Goal: Task Accomplishment & Management: Manage account settings

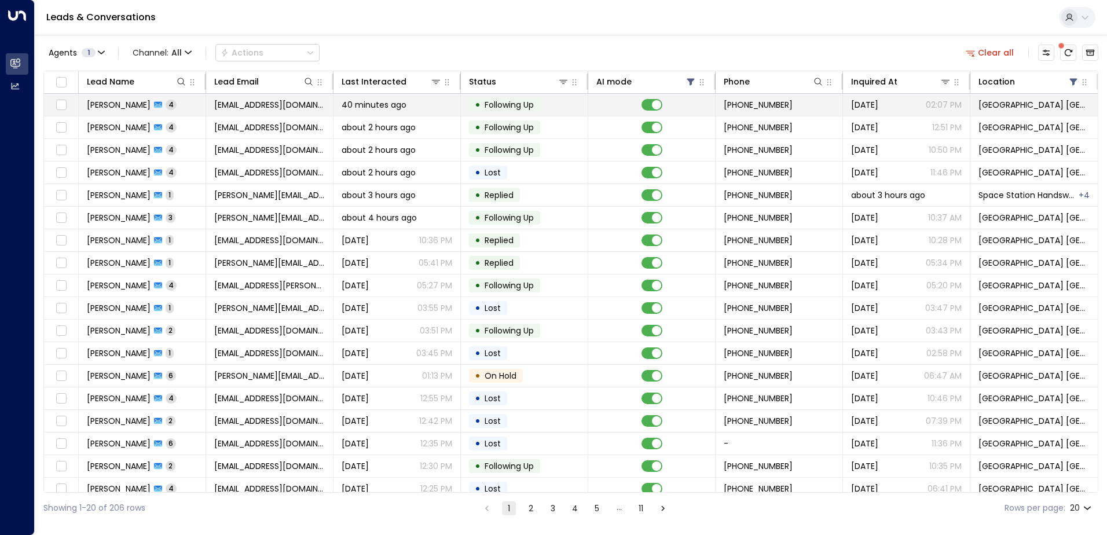
click at [343, 108] on span "40 minutes ago" at bounding box center [374, 105] width 65 height 12
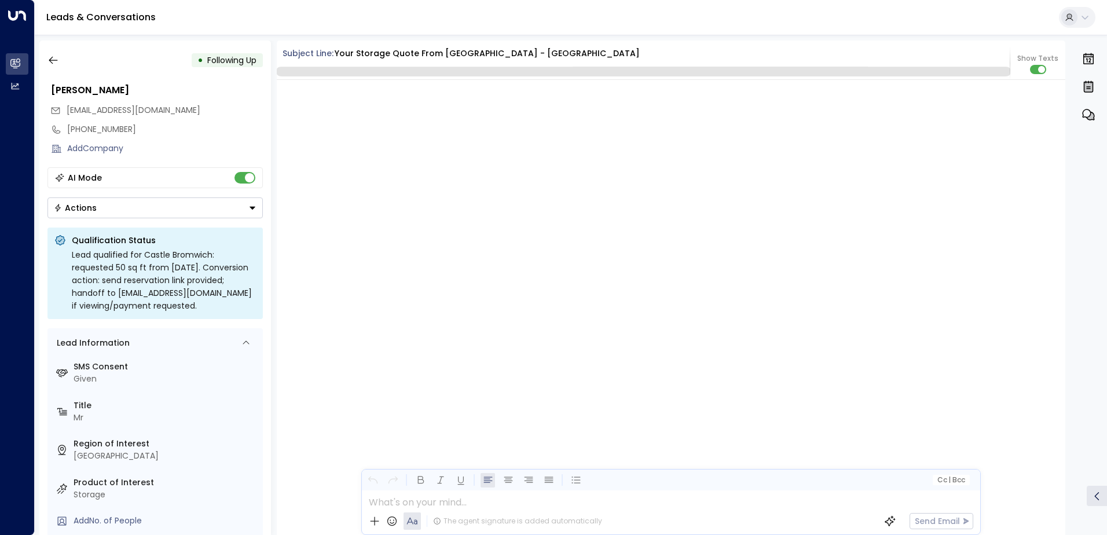
scroll to position [2311, 0]
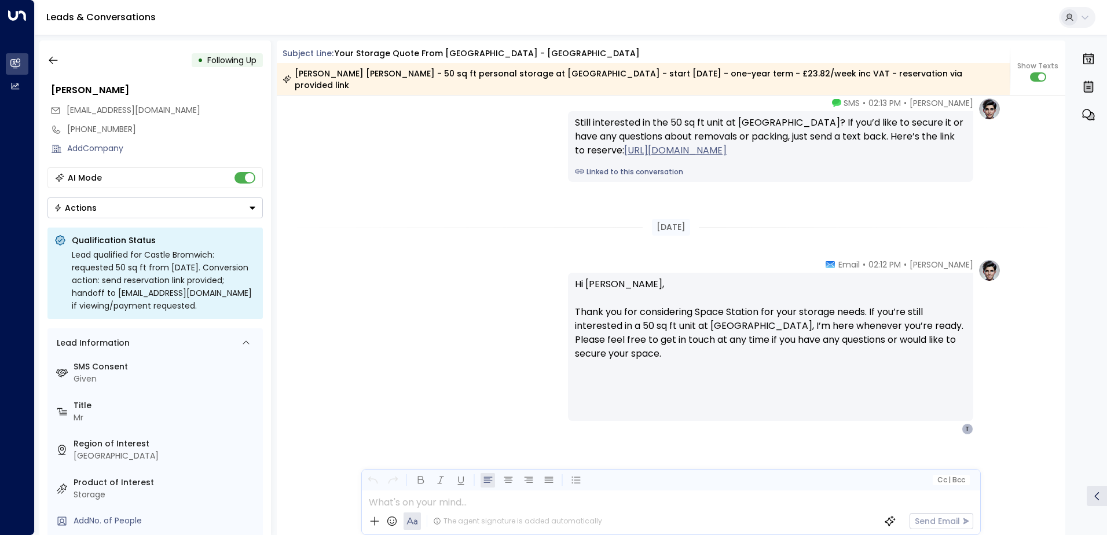
click at [108, 206] on button "Actions" at bounding box center [154, 207] width 215 height 21
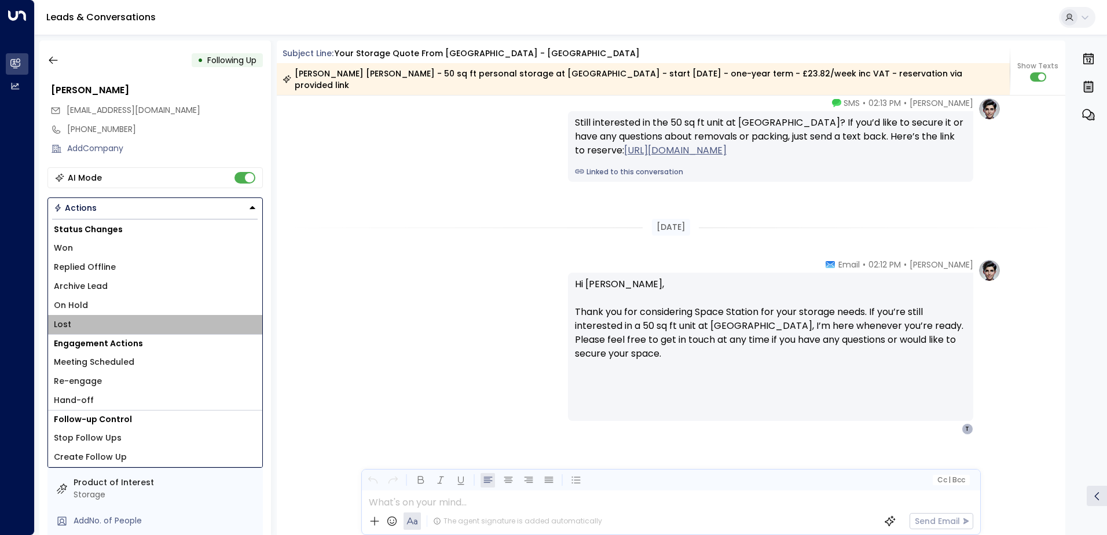
click at [74, 322] on li "Lost" at bounding box center [155, 324] width 214 height 19
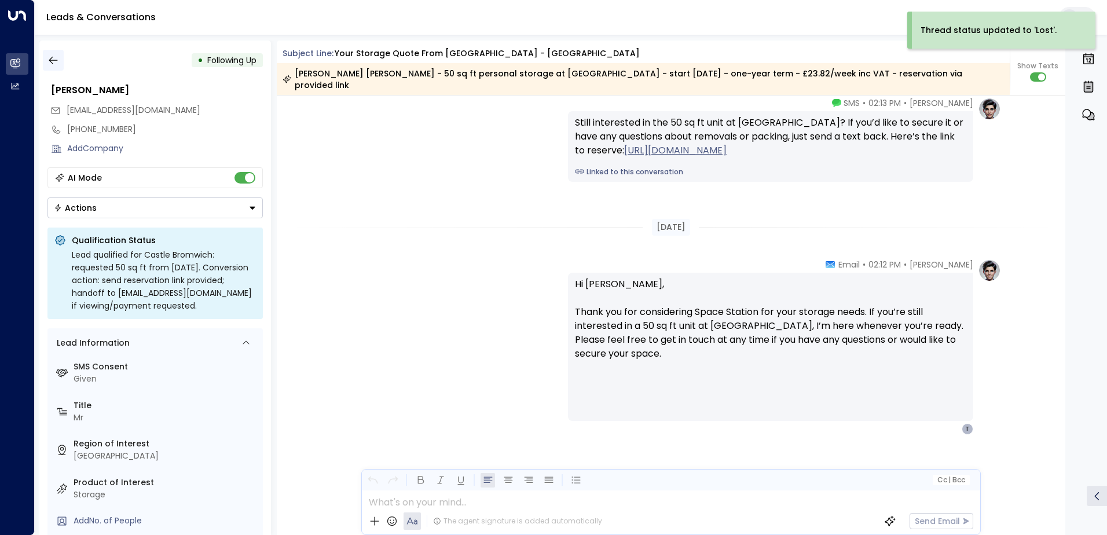
click at [54, 56] on icon "button" at bounding box center [53, 60] width 12 height 12
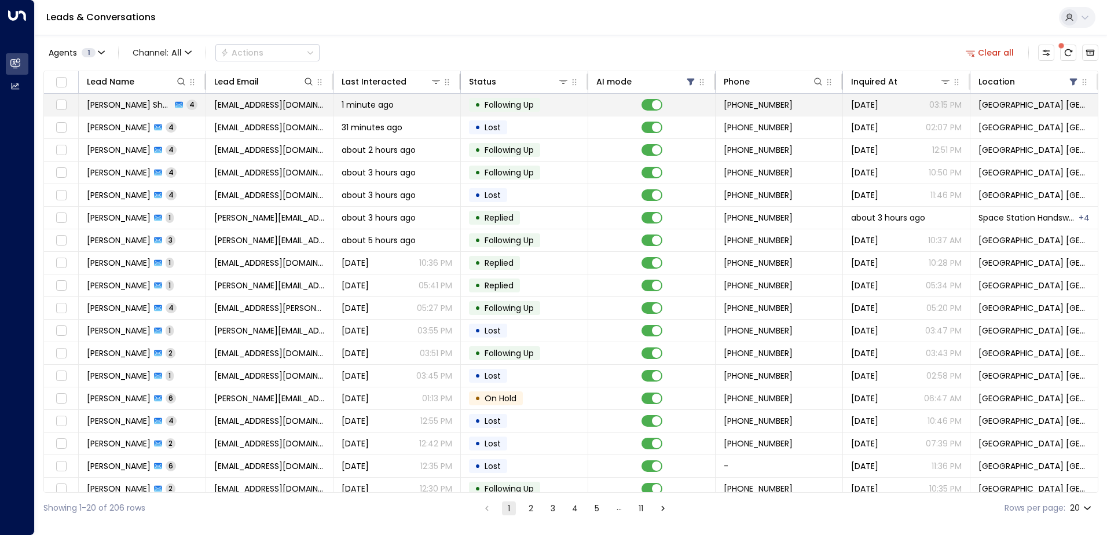
click at [225, 104] on span "[EMAIL_ADDRESS][DOMAIN_NAME]" at bounding box center [269, 105] width 111 height 12
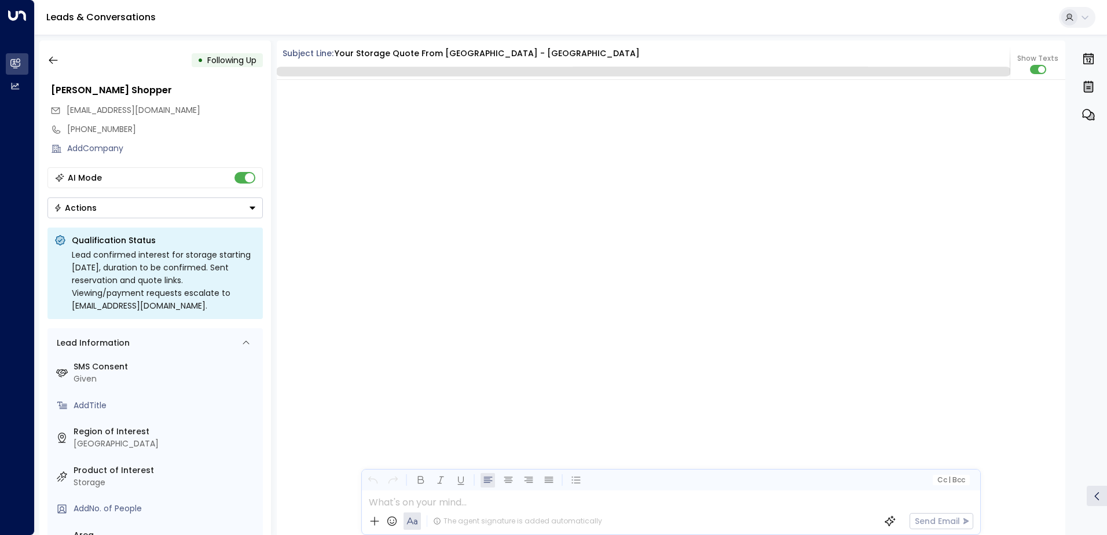
scroll to position [2438, 0]
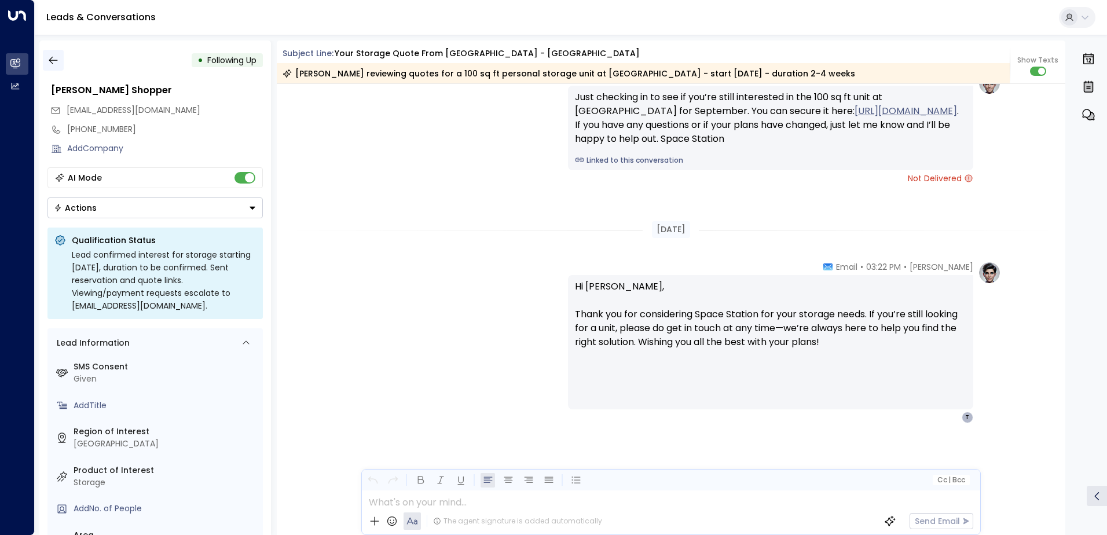
click at [51, 65] on icon "button" at bounding box center [53, 60] width 12 height 12
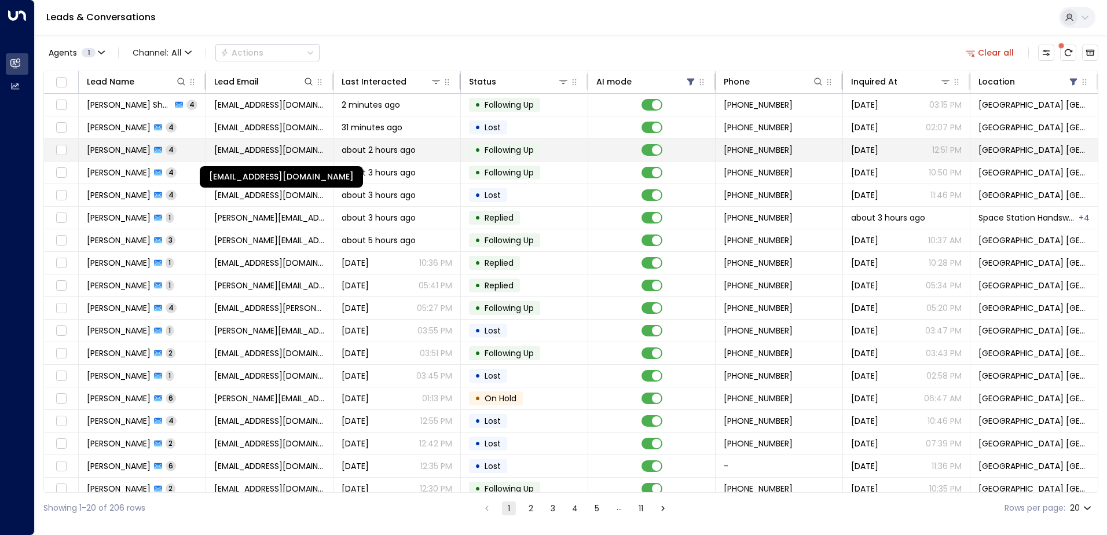
click at [255, 148] on span "[EMAIL_ADDRESS][DOMAIN_NAME]" at bounding box center [269, 150] width 111 height 12
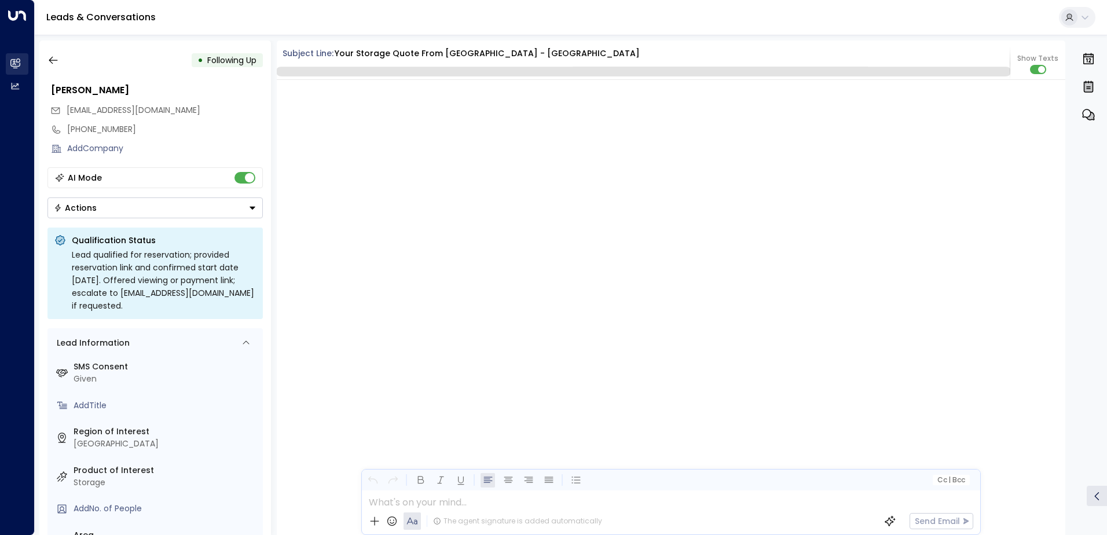
scroll to position [2408, 0]
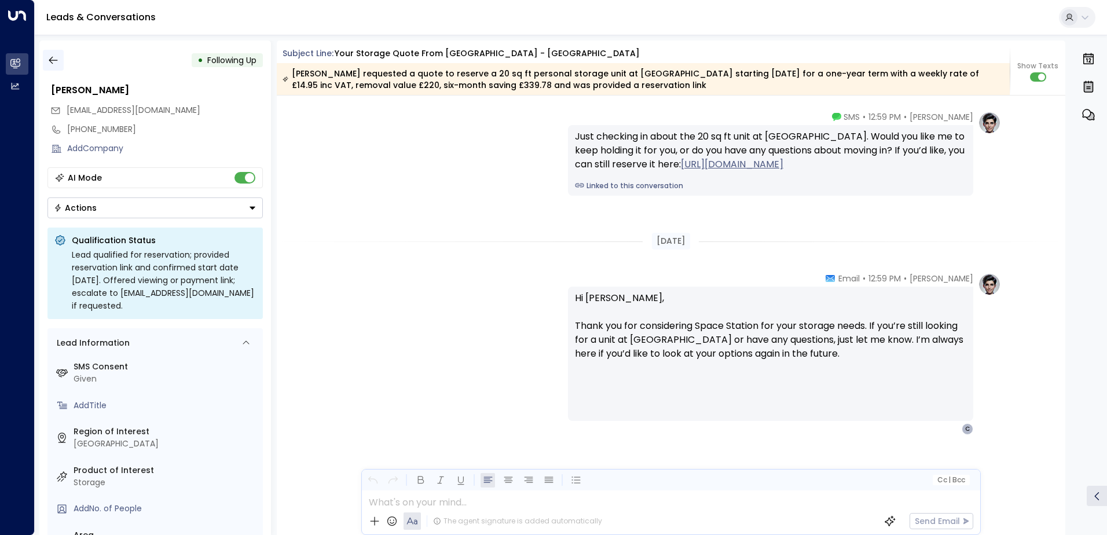
click at [61, 58] on button "button" at bounding box center [53, 60] width 21 height 21
